Goal: Task Accomplishment & Management: Manage account settings

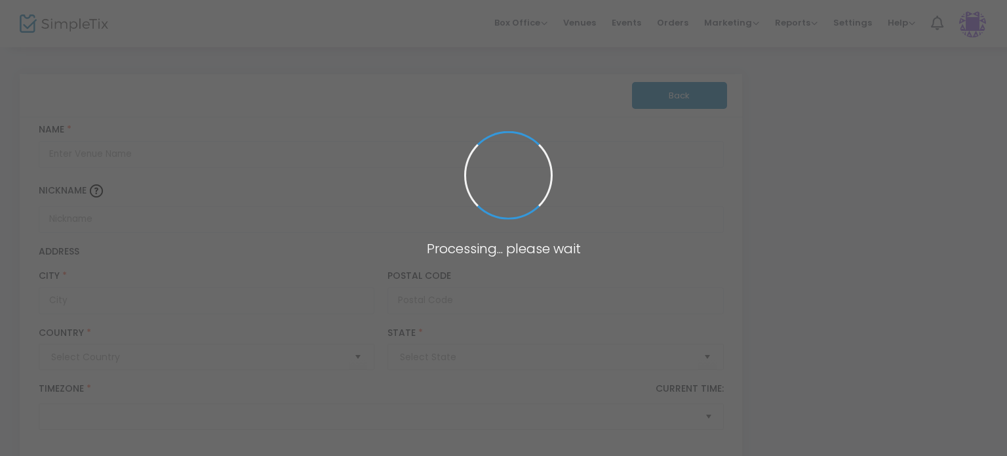
type input "[GEOGRAPHIC_DATA]"
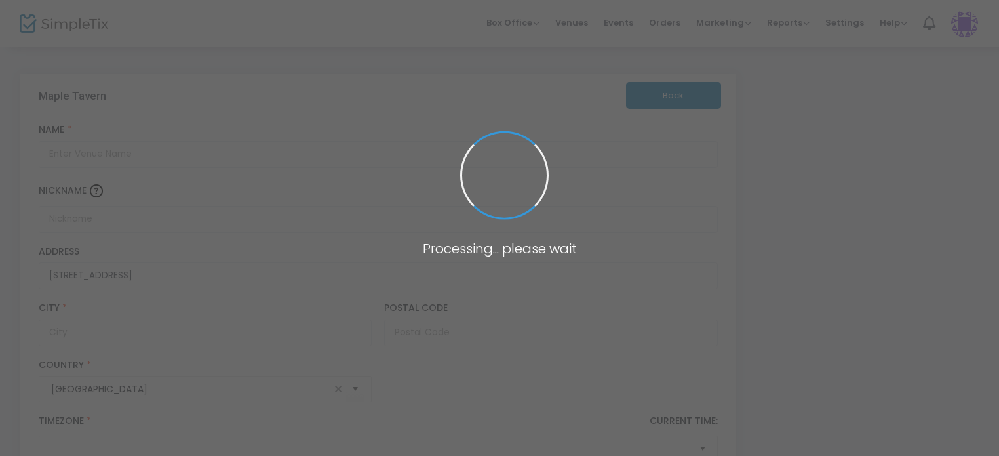
type input "Maple Tavern"
type input "[GEOGRAPHIC_DATA]"
type input "55369"
type input "[GEOGRAPHIC_DATA]"
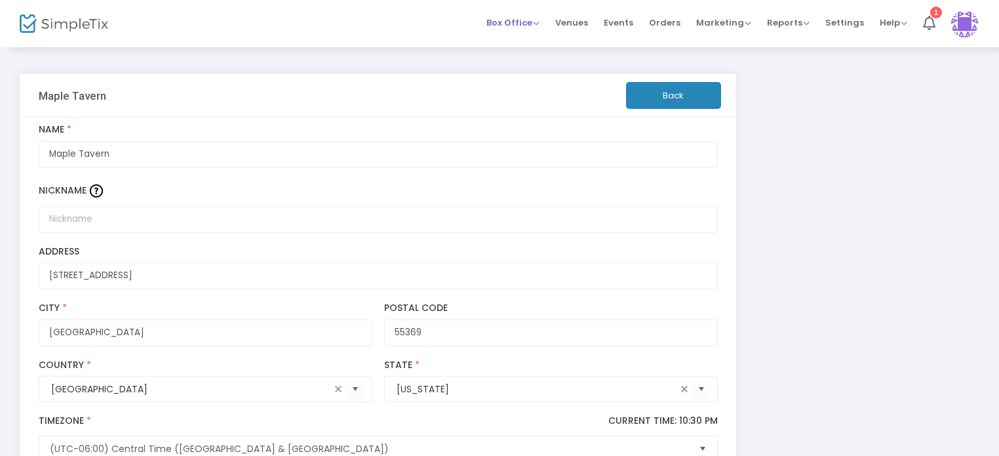
click at [523, 22] on span "Box Office" at bounding box center [513, 22] width 53 height 12
click at [531, 74] on li "Bookings" at bounding box center [534, 69] width 94 height 26
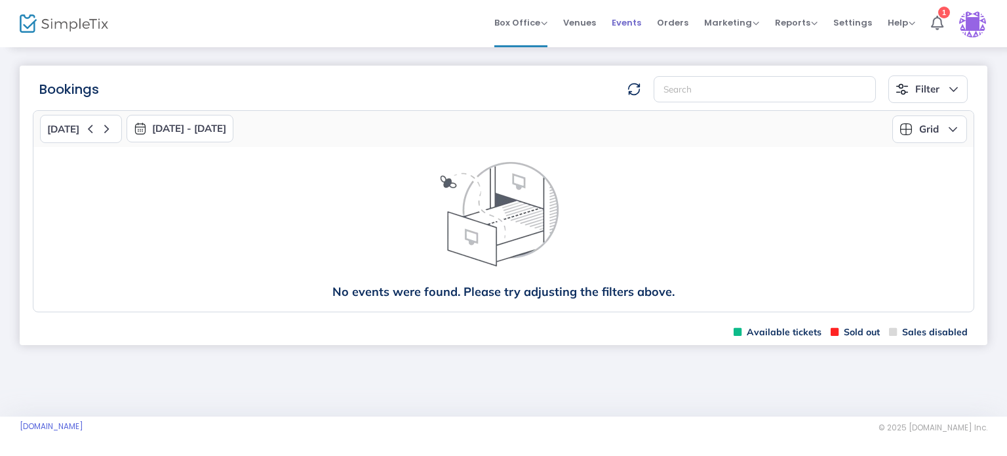
click at [633, 26] on span "Events" at bounding box center [627, 22] width 30 height 33
